Goal: Transaction & Acquisition: Purchase product/service

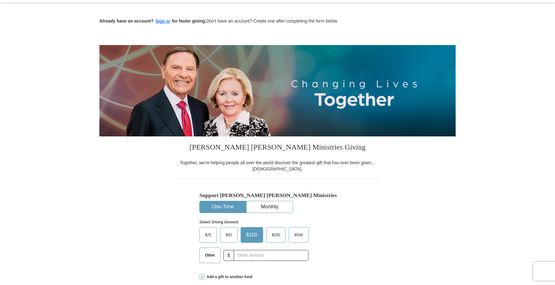
scroll to position [125, 0]
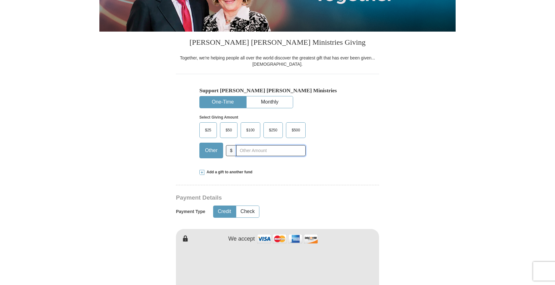
click at [243, 149] on input "text" at bounding box center [270, 150] width 69 height 11
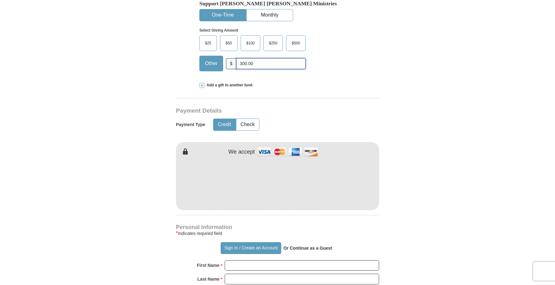
scroll to position [250, 0]
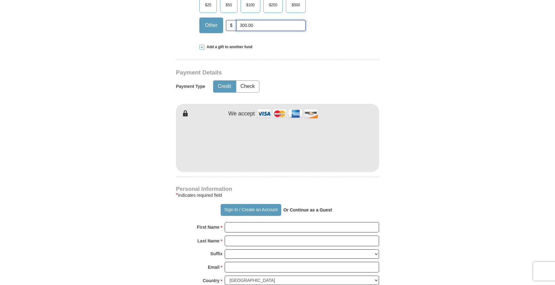
type input "300.00"
type input "Larissa"
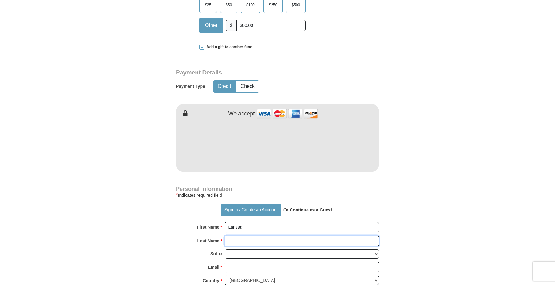
type input "La Gasse"
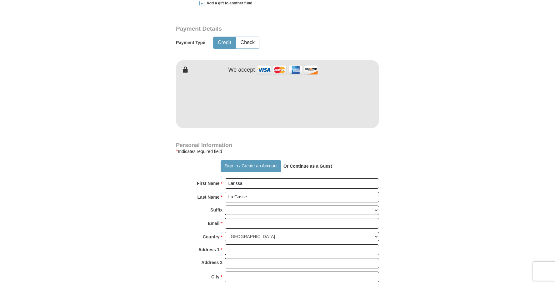
scroll to position [375, 0]
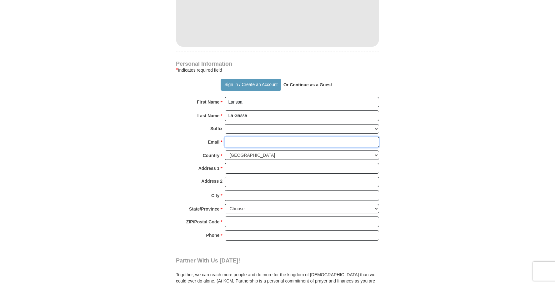
click at [264, 141] on input "Email *" at bounding box center [302, 142] width 154 height 11
type input "[EMAIL_ADDRESS][DOMAIN_NAME]"
click at [241, 166] on input "Address 1 *" at bounding box center [302, 168] width 154 height 11
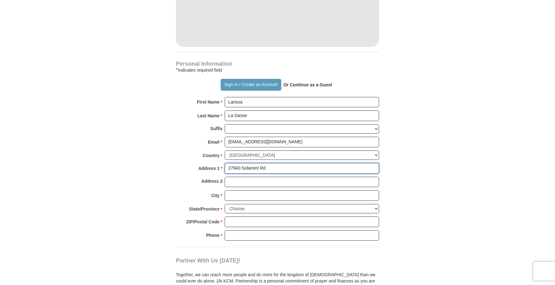
type input "27940 Solamint Rd"
click at [234, 179] on input "Address 2" at bounding box center [302, 182] width 154 height 11
type input "Apt 10-108"
click at [234, 197] on input "City *" at bounding box center [302, 195] width 154 height 11
type input "c"
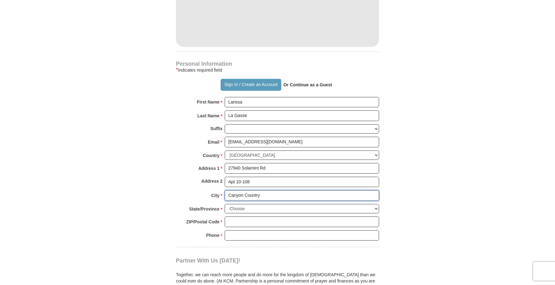
type input "Canyon Country"
click at [378, 209] on select "Choose [US_STATE] [US_STATE] [US_STATE] [US_STATE] [US_STATE] Armed Forces Amer…" at bounding box center [302, 209] width 154 height 10
select select "CA"
click at [225, 204] on select "Choose [US_STATE] [US_STATE] [US_STATE] [US_STATE] [US_STATE] Armed Forces Amer…" at bounding box center [302, 209] width 154 height 10
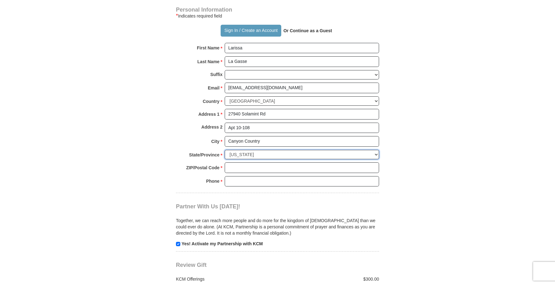
scroll to position [437, 0]
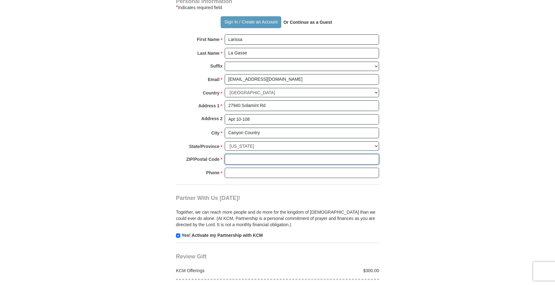
click at [239, 158] on input "ZIP/Postal Code *" at bounding box center [302, 159] width 154 height 11
type input "91387"
click at [232, 173] on input "Phone * *" at bounding box center [302, 172] width 154 height 11
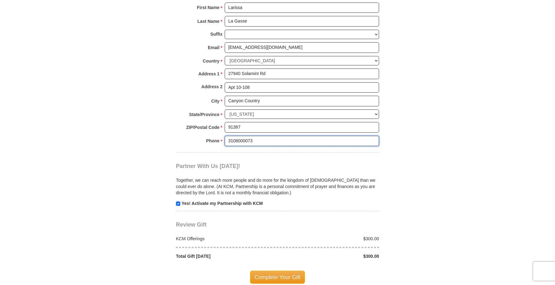
scroll to position [375, 0]
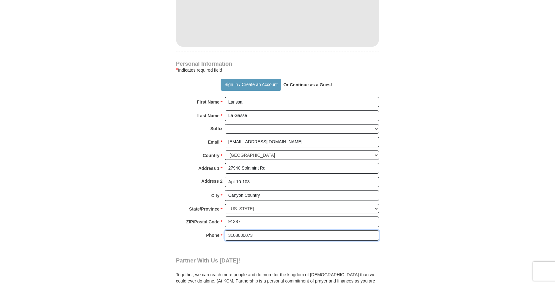
type input "3108000073"
click at [314, 86] on strong "Or Continue as a Guest" at bounding box center [307, 84] width 49 height 5
click at [306, 86] on strong "Or Continue as a Guest" at bounding box center [307, 84] width 49 height 5
click at [284, 85] on strong "Or Continue as a Guest" at bounding box center [307, 84] width 49 height 5
click at [300, 85] on strong "Or Continue as a Guest" at bounding box center [307, 84] width 49 height 5
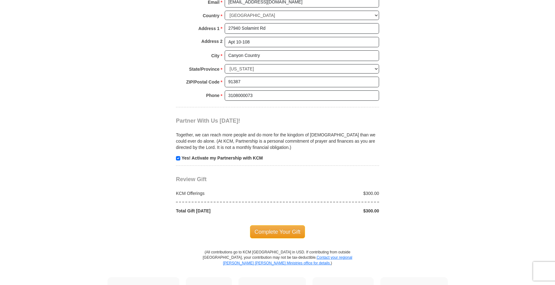
scroll to position [562, 0]
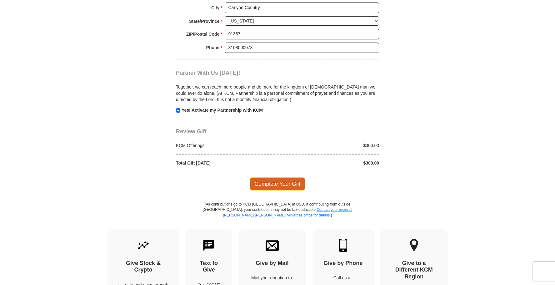
click at [285, 181] on span "Complete Your Gift" at bounding box center [277, 183] width 55 height 13
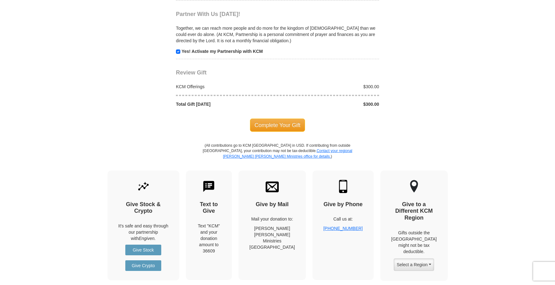
scroll to position [657, 0]
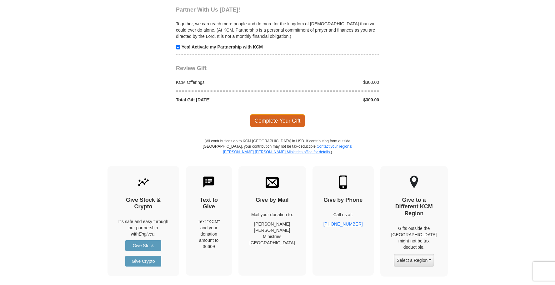
click at [281, 118] on span "Complete Your Gift" at bounding box center [277, 120] width 55 height 13
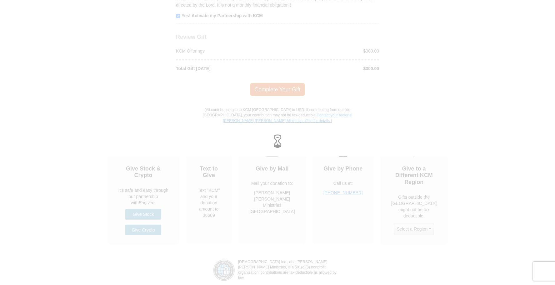
scroll to position [625, 0]
